Goal: Task Accomplishment & Management: Use online tool/utility

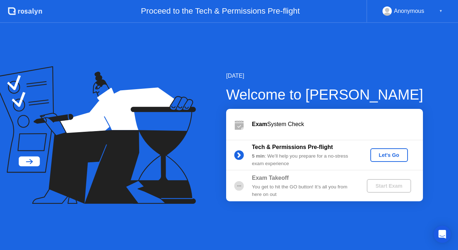
click at [398, 153] on div "Let's Go" at bounding box center [389, 155] width 32 height 6
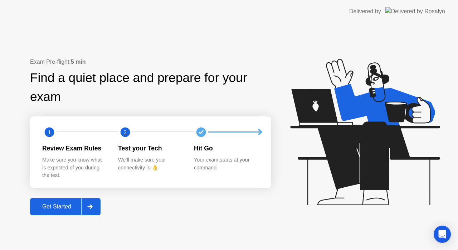
click at [47, 206] on div "Get Started" at bounding box center [56, 206] width 49 height 6
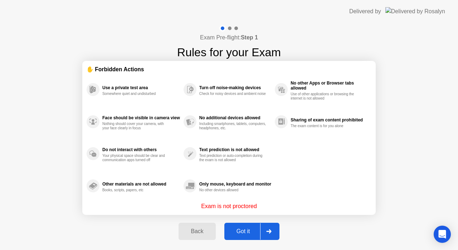
click at [246, 228] on div "Got it" at bounding box center [243, 231] width 34 height 6
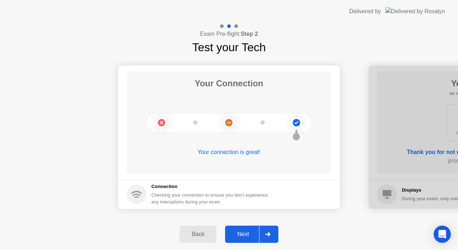
click at [245, 234] on div "Next" at bounding box center [243, 234] width 32 height 6
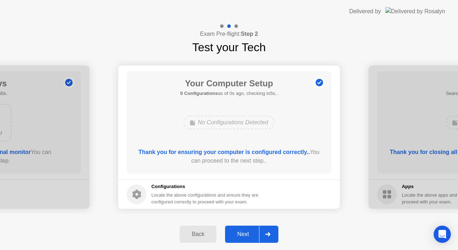
click at [245, 234] on div "Next" at bounding box center [243, 234] width 32 height 6
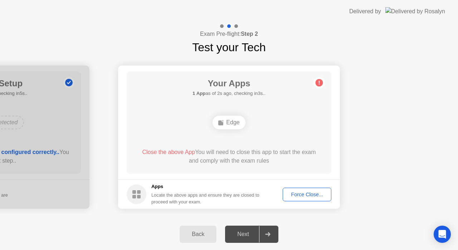
click at [245, 234] on div "Next" at bounding box center [243, 234] width 32 height 6
click at [309, 192] on div "Force Close..." at bounding box center [307, 194] width 44 height 6
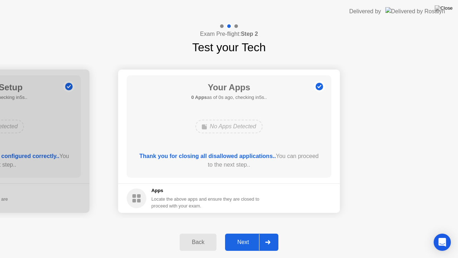
click at [249, 241] on div "Next" at bounding box center [243, 242] width 32 height 6
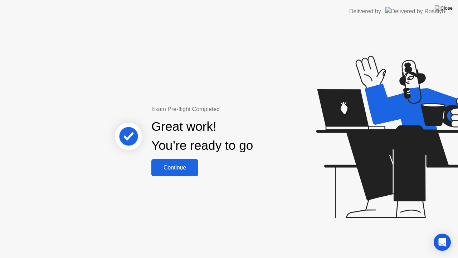
click at [182, 165] on div "Continue" at bounding box center [174, 167] width 43 height 6
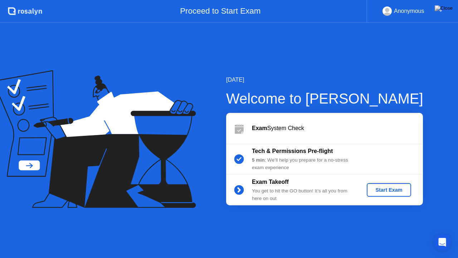
click at [390, 190] on div "Start Exam" at bounding box center [388, 190] width 38 height 6
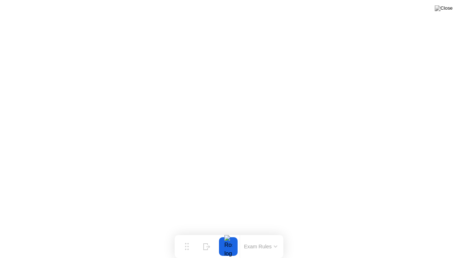
click at [233, 246] on div at bounding box center [228, 246] width 15 height 19
click at [234, 243] on div at bounding box center [228, 246] width 15 height 19
click at [231, 245] on div at bounding box center [228, 246] width 15 height 19
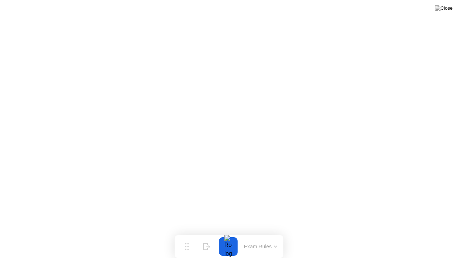
click at [231, 246] on div at bounding box center [228, 246] width 15 height 19
click at [185, 249] on div "Move" at bounding box center [186, 252] width 9 height 4
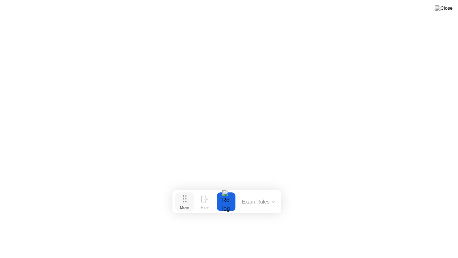
drag, startPoint x: 185, startPoint y: 247, endPoint x: 182, endPoint y: 202, distance: 44.8
click at [182, 205] on div "Move" at bounding box center [184, 207] width 9 height 4
click at [224, 202] on div at bounding box center [226, 201] width 15 height 19
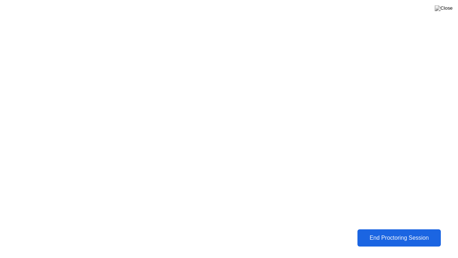
click at [393, 238] on div "End Proctoring Session" at bounding box center [398, 237] width 79 height 6
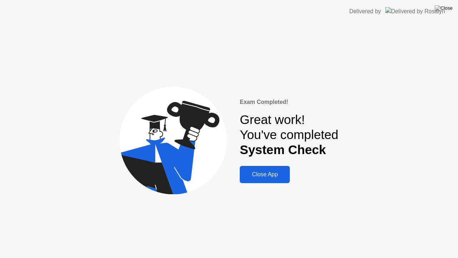
click at [276, 177] on div "Close App" at bounding box center [265, 174] width 46 height 6
drag, startPoint x: 276, startPoint y: 177, endPoint x: 276, endPoint y: 169, distance: 8.2
click at [276, 177] on div "Close App" at bounding box center [265, 174] width 46 height 6
